Goal: Task Accomplishment & Management: Complete application form

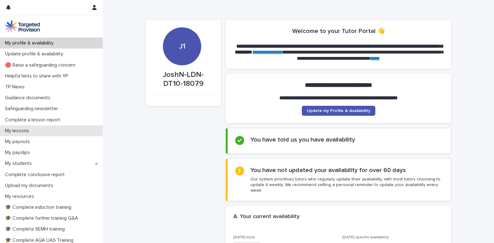
click at [56, 133] on div "My lessons" at bounding box center [51, 131] width 103 height 11
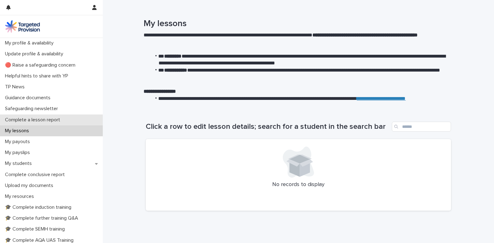
click at [58, 120] on p "Complete a lesson report" at bounding box center [33, 120] width 63 height 6
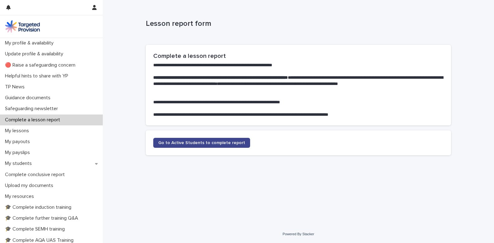
click at [168, 141] on span "Go to Active Students to complete report" at bounding box center [201, 143] width 87 height 4
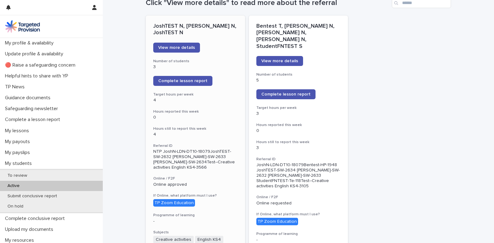
scroll to position [62, 0]
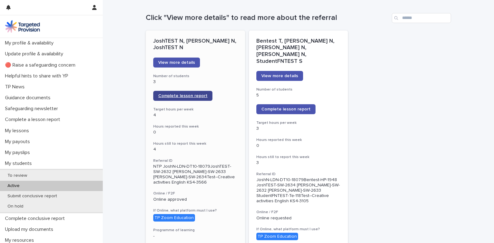
click at [192, 97] on span "Complete lesson report" at bounding box center [182, 96] width 49 height 4
